Goal: Ask a question

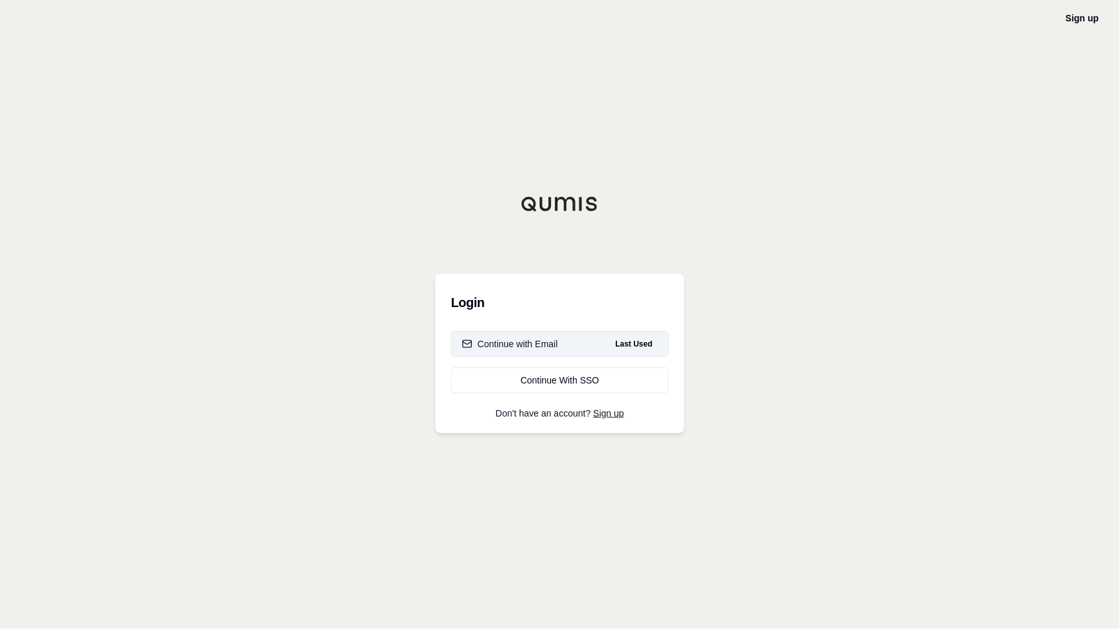
click at [491, 339] on div "Continue with Email" at bounding box center [510, 344] width 96 height 13
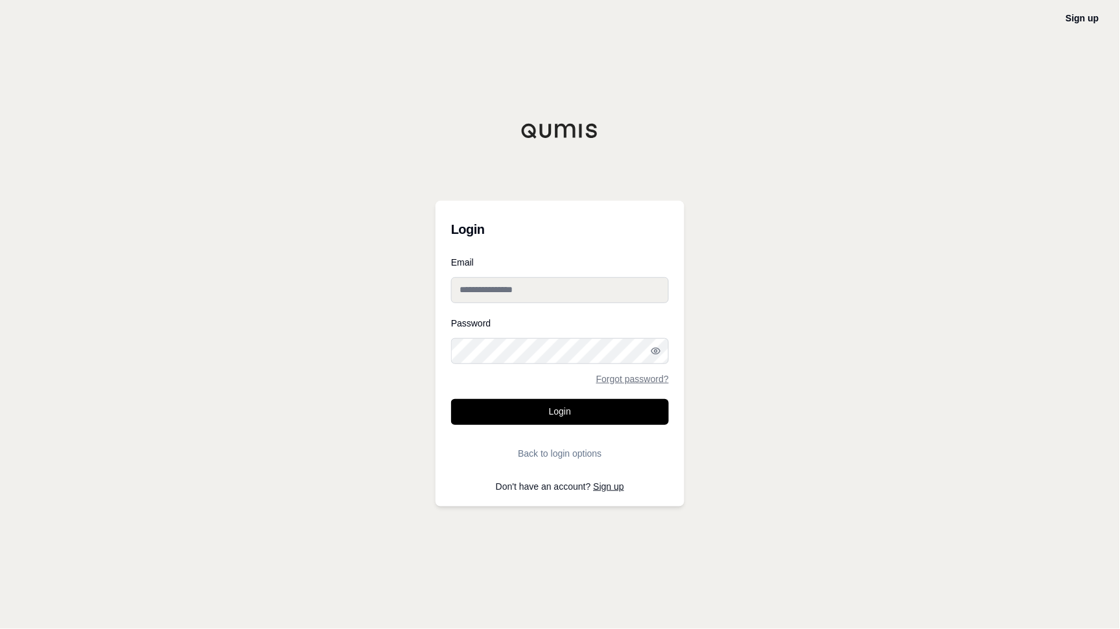
click at [487, 296] on input "Email" at bounding box center [560, 290] width 218 height 26
type input "**********"
click at [451, 399] on button "Login" at bounding box center [560, 412] width 218 height 26
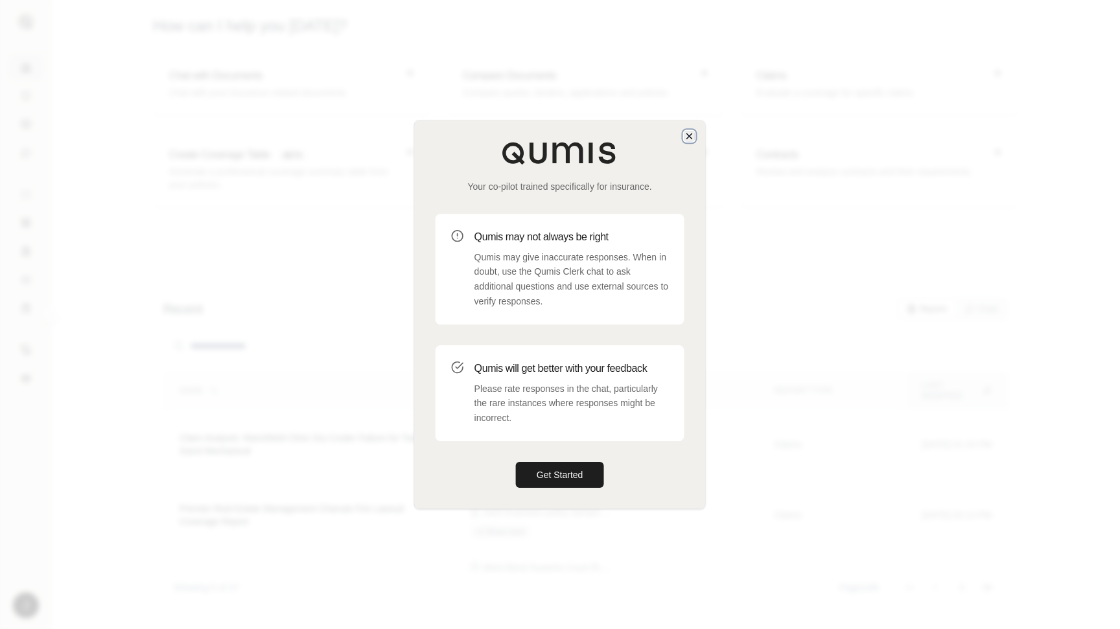
click at [688, 136] on icon "button" at bounding box center [689, 136] width 10 height 10
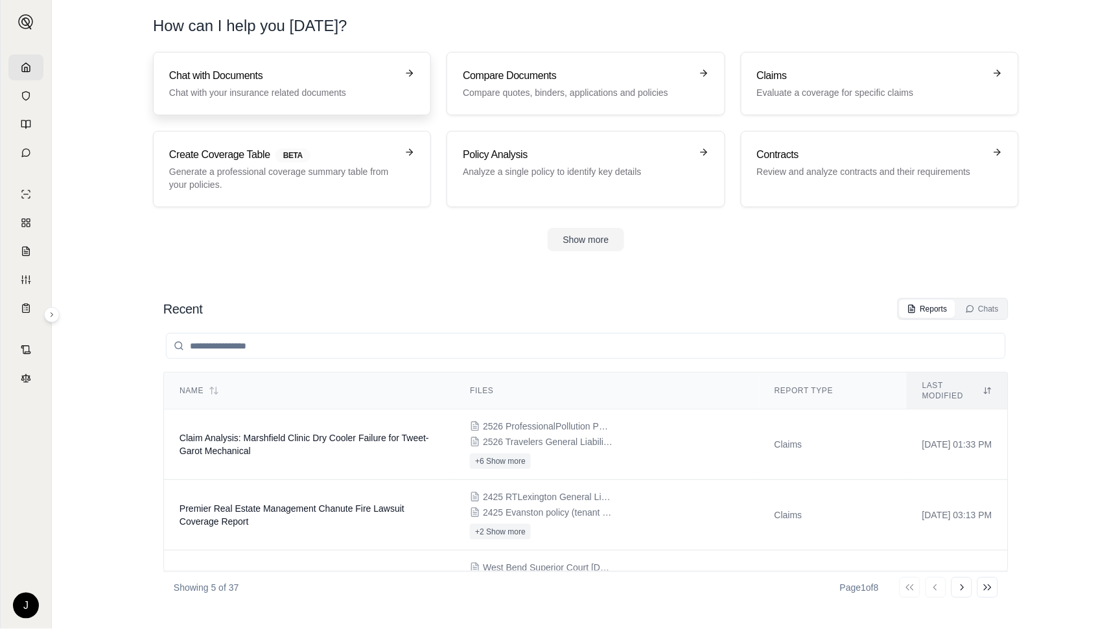
click at [227, 73] on h3 "Chat with Documents" at bounding box center [283, 76] width 228 height 16
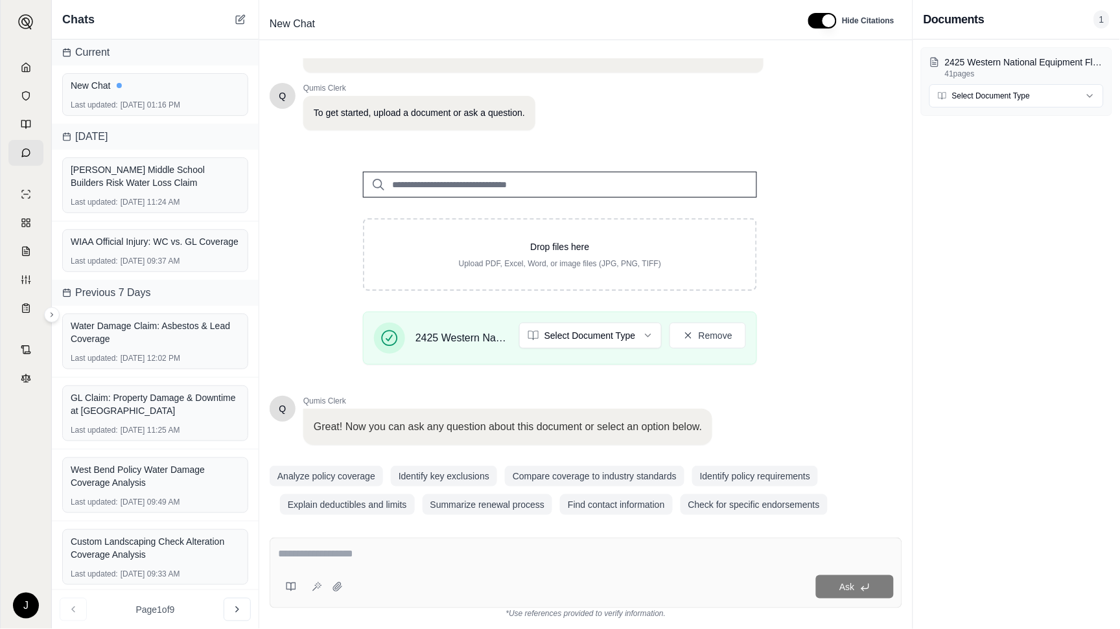
scroll to position [69, 0]
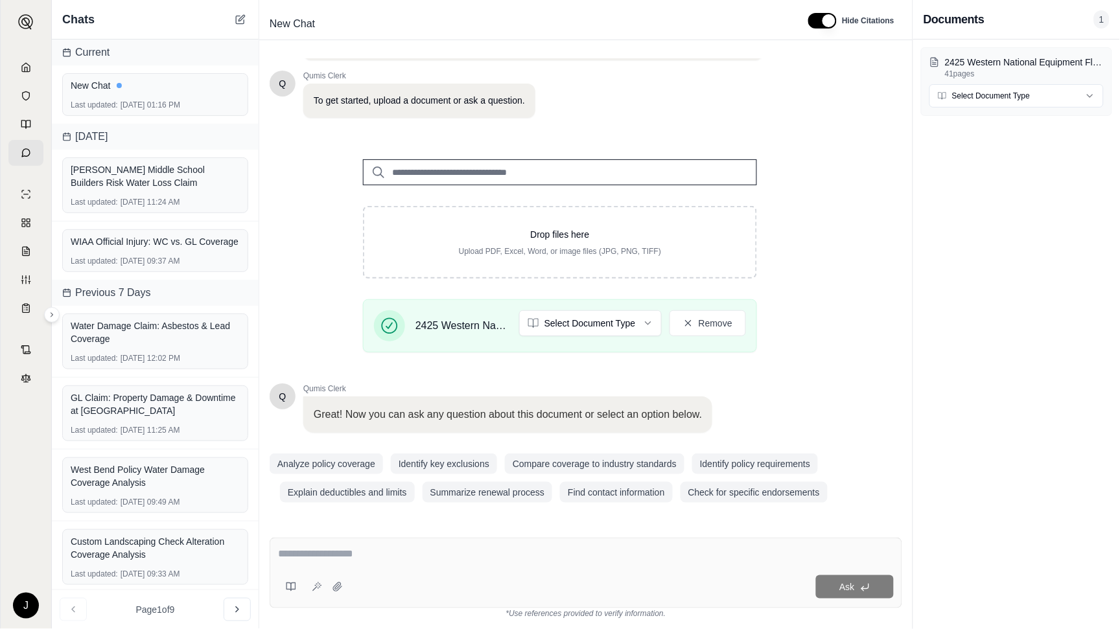
click at [358, 555] on textarea at bounding box center [586, 554] width 616 height 16
type textarea "**********"
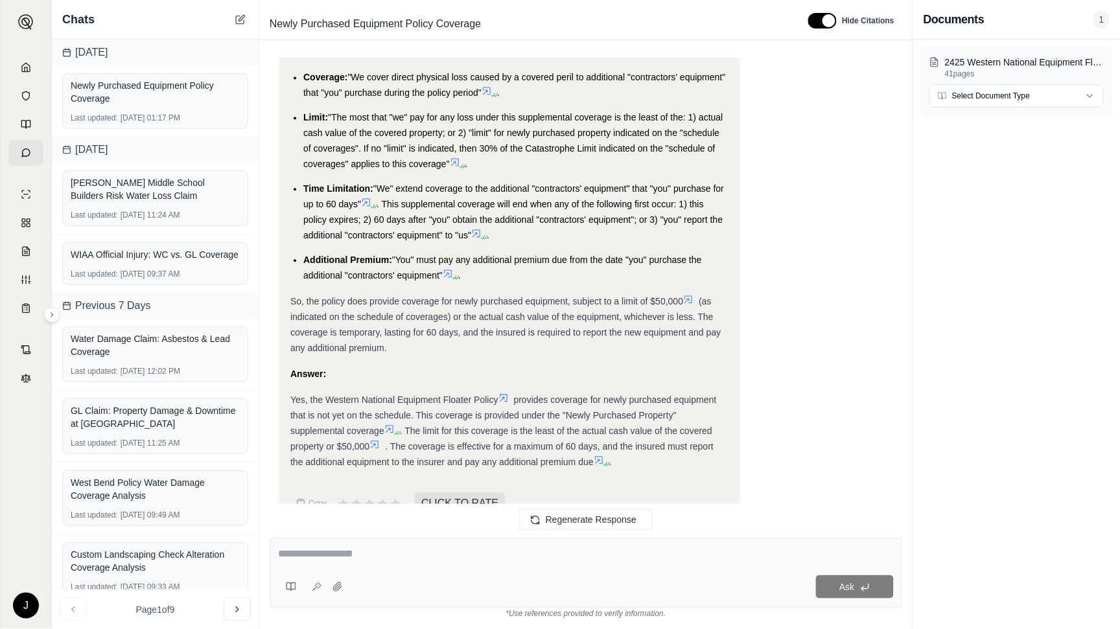
scroll to position [736, 0]
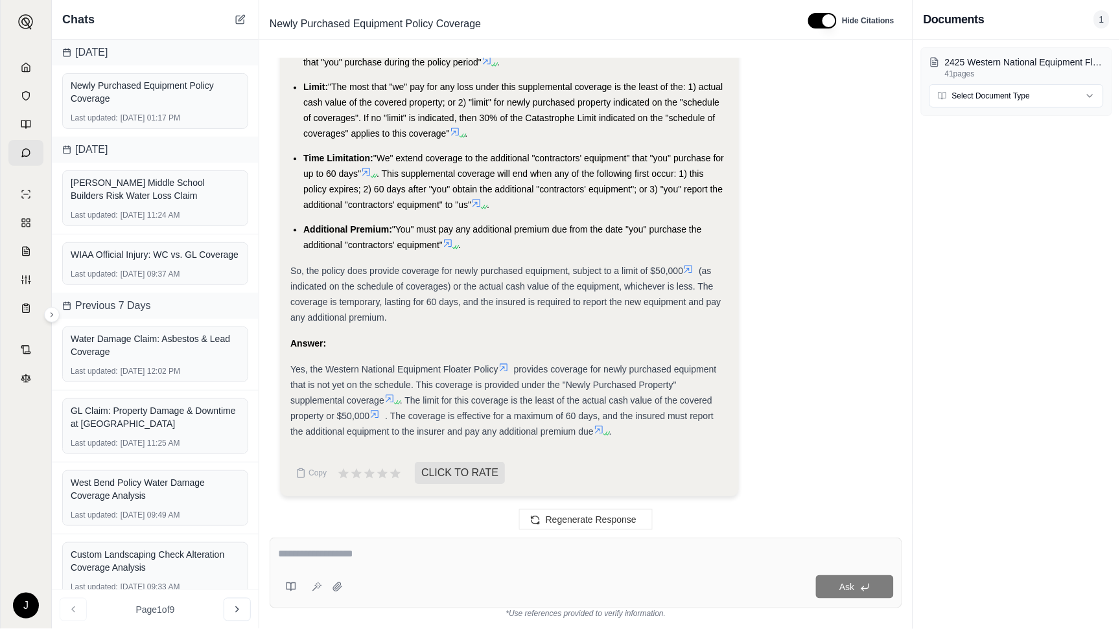
click at [377, 556] on textarea at bounding box center [586, 554] width 616 height 16
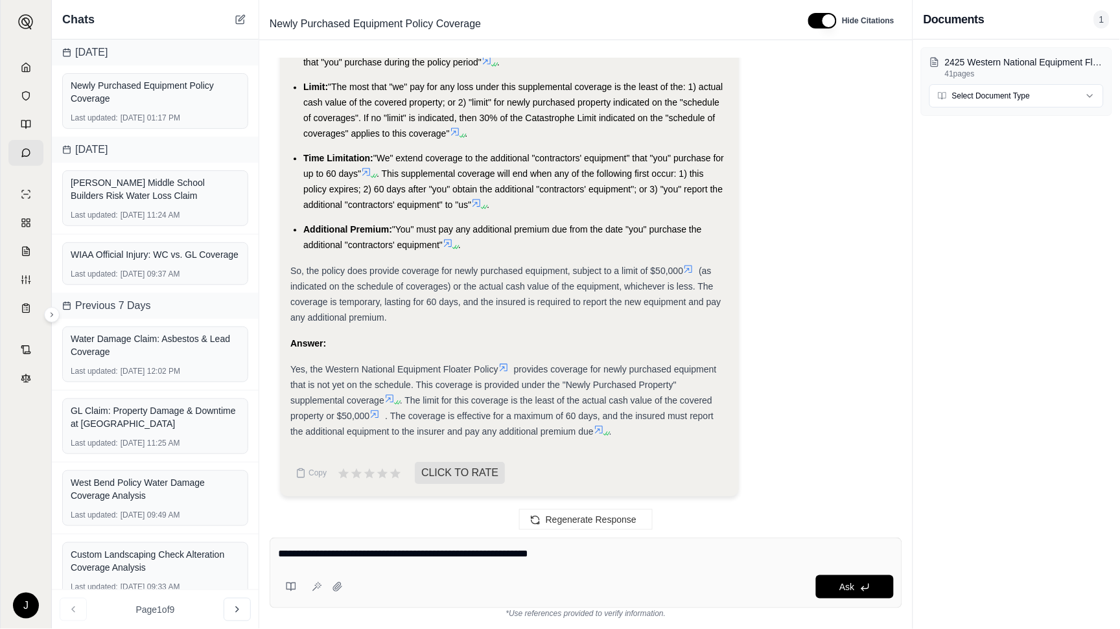
type textarea "**********"
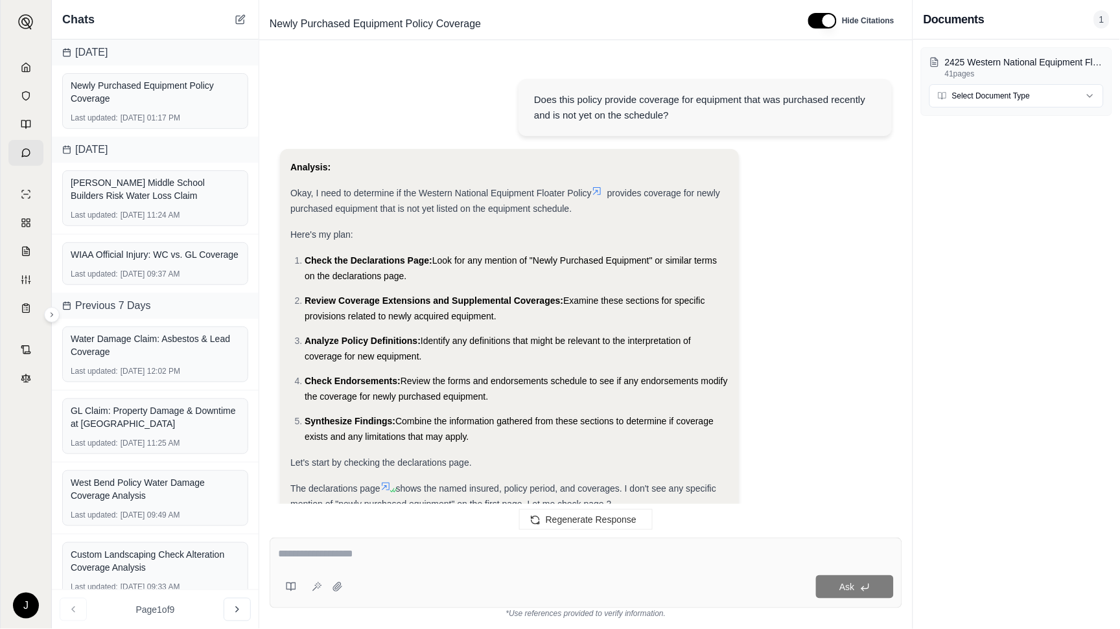
scroll to position [1825, 0]
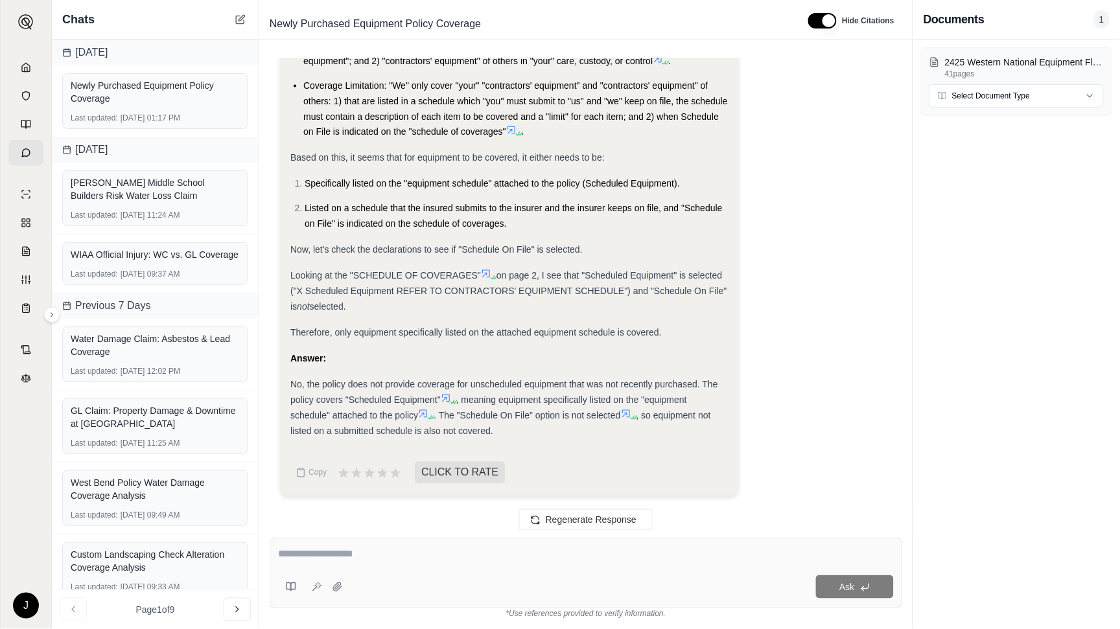
click at [16, 482] on div "J" at bounding box center [26, 336] width 51 height 585
click at [631, 409] on icon at bounding box center [626, 414] width 10 height 10
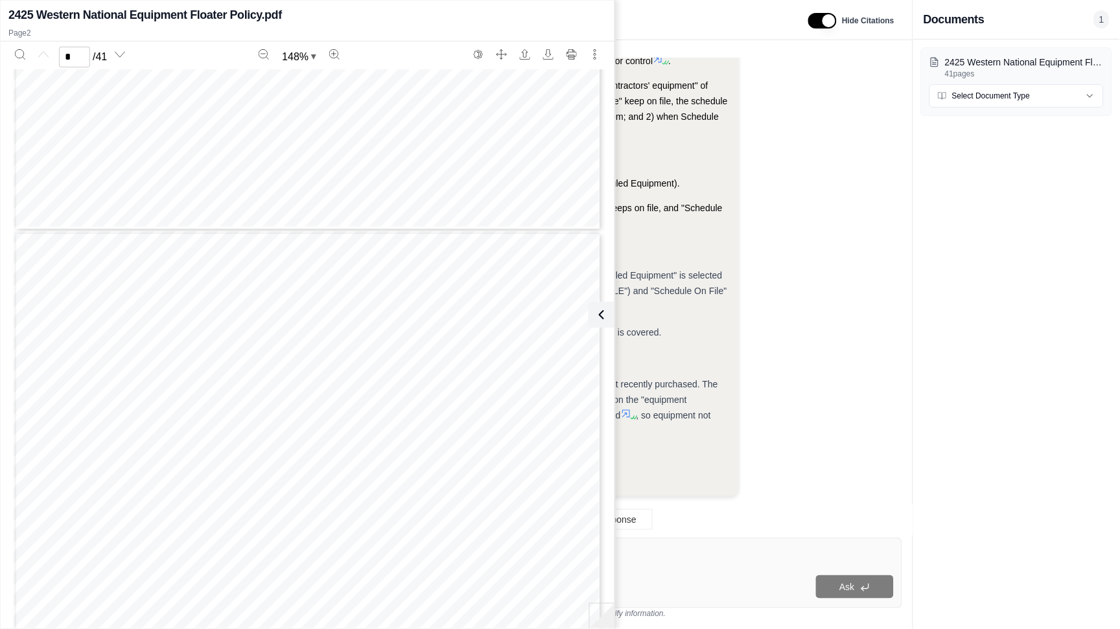
type input "*"
drag, startPoint x: 669, startPoint y: 563, endPoint x: 668, endPoint y: 553, distance: 9.7
click at [669, 562] on div at bounding box center [586, 556] width 616 height 20
click at [603, 318] on icon at bounding box center [599, 315] width 16 height 16
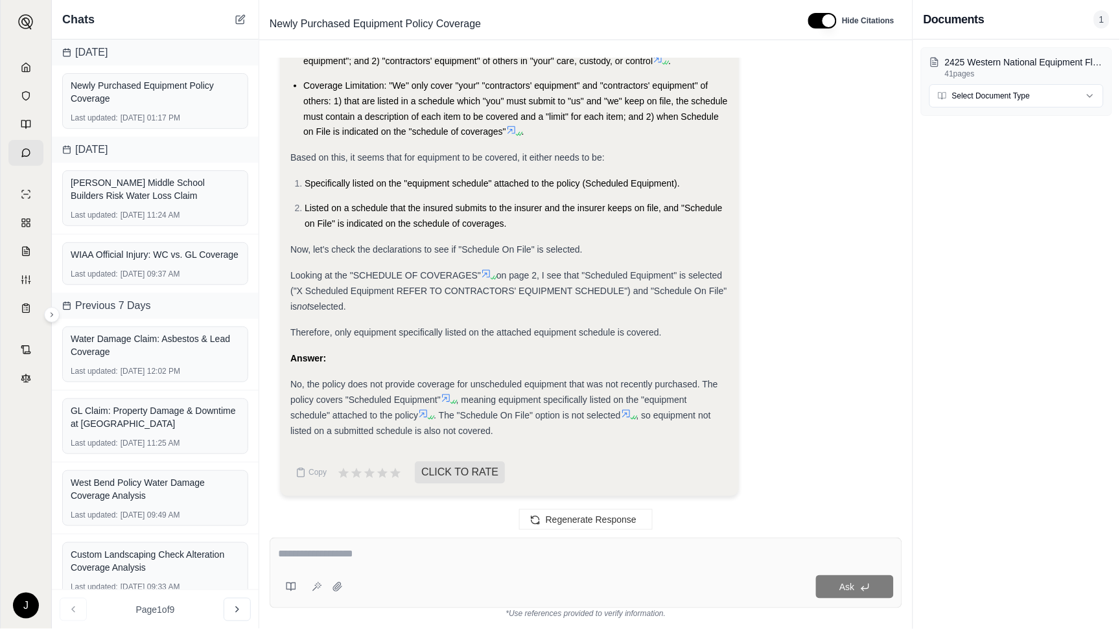
click at [462, 562] on div at bounding box center [586, 556] width 616 height 20
click at [408, 556] on textarea at bounding box center [586, 554] width 616 height 16
type textarea "**********"
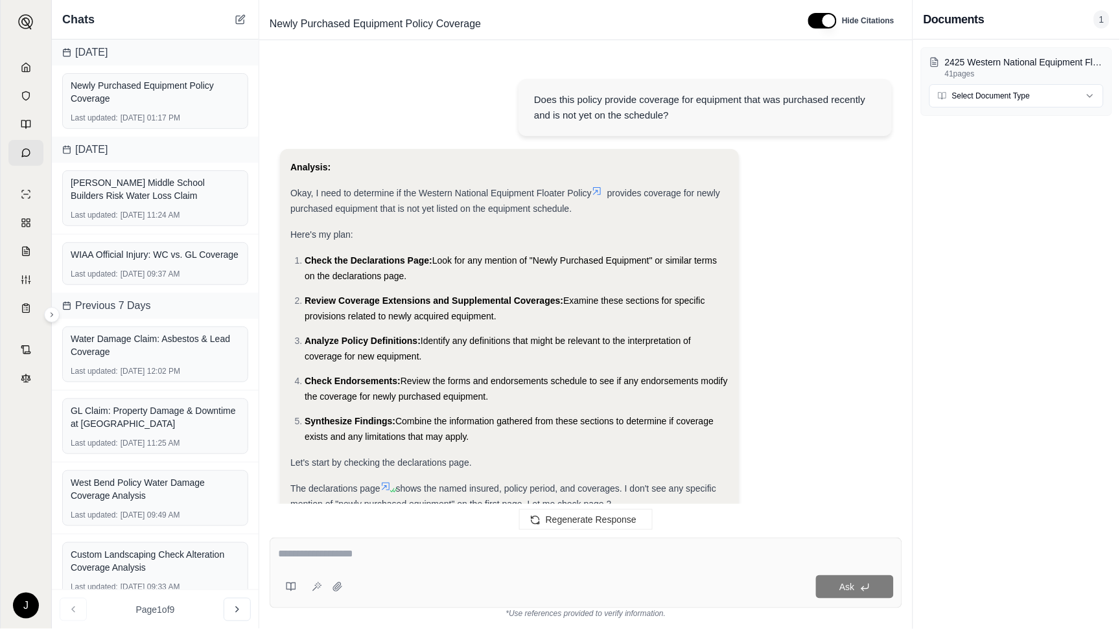
scroll to position [3092, 0]
